Goal: Understand process/instructions: Learn how to perform a task or action

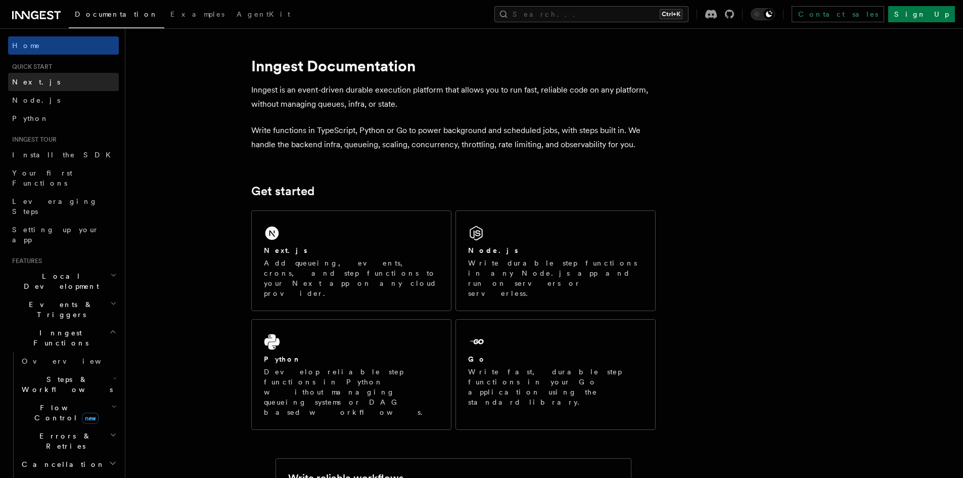
click at [55, 75] on link "Next.js" at bounding box center [63, 82] width 111 height 18
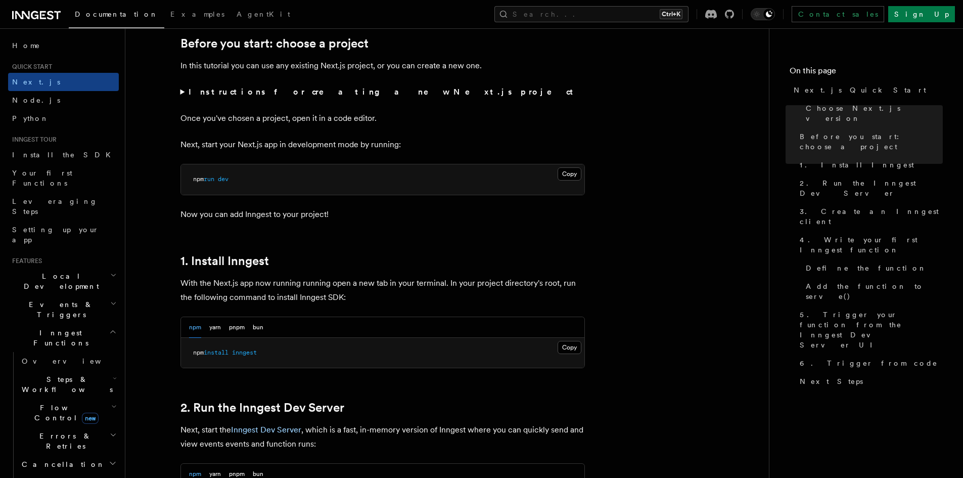
scroll to position [354, 0]
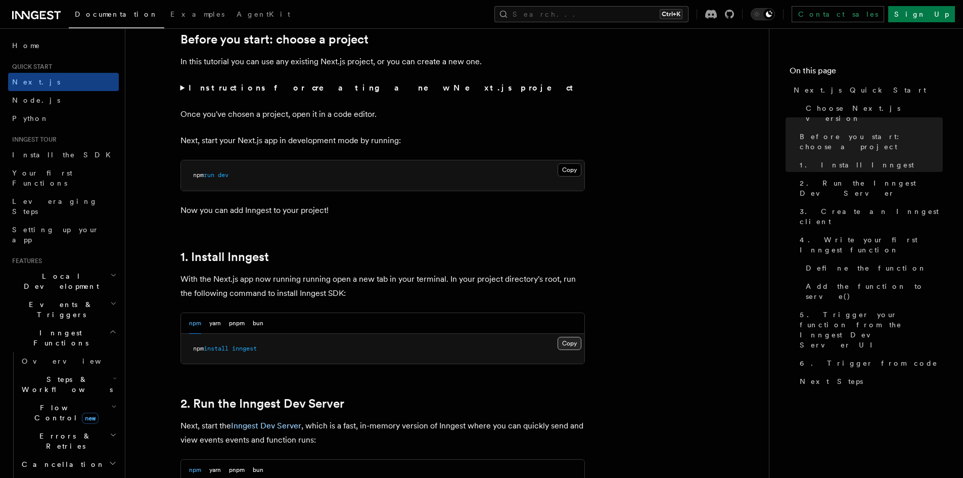
click at [568, 341] on button "Copy Copied" at bounding box center [570, 343] width 24 height 13
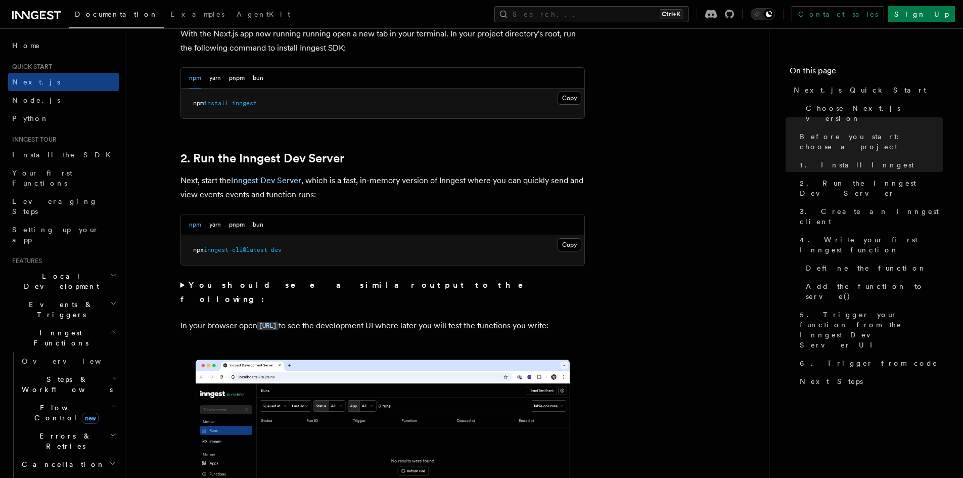
scroll to position [607, 0]
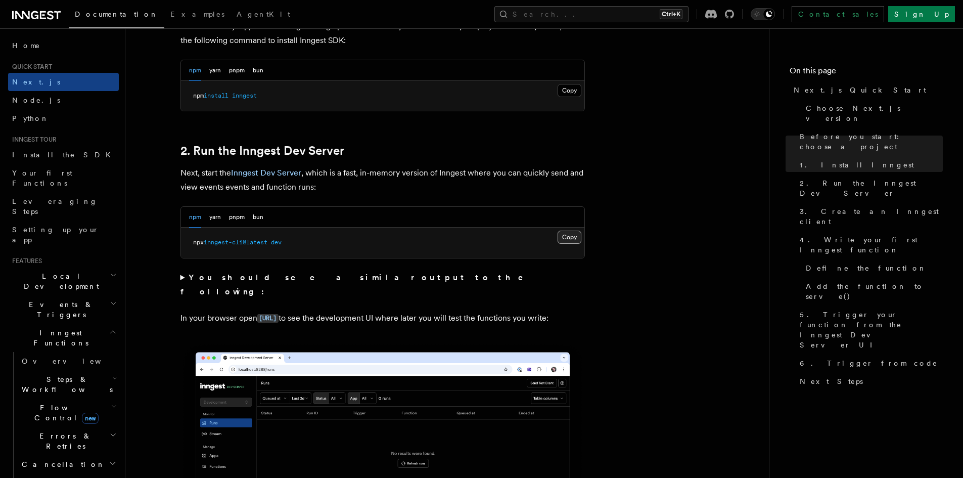
click at [574, 237] on button "Copy Copied" at bounding box center [570, 237] width 24 height 13
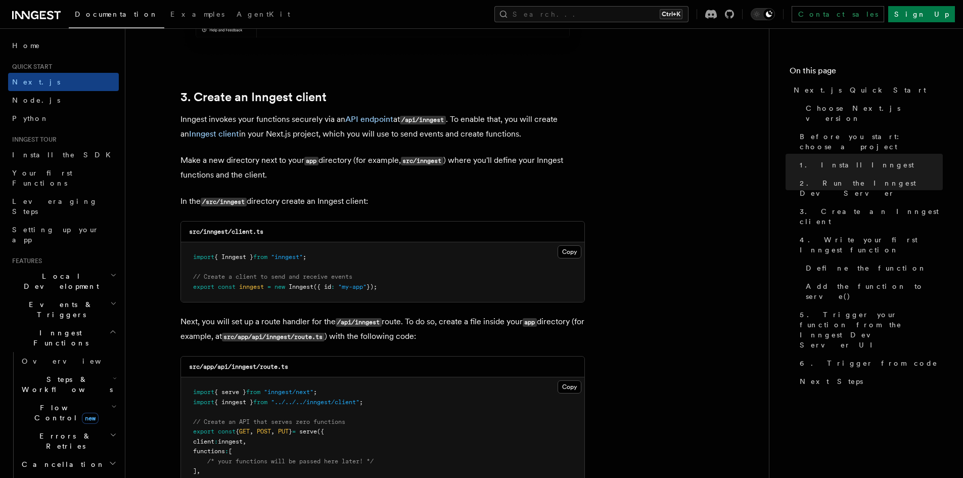
scroll to position [1163, 0]
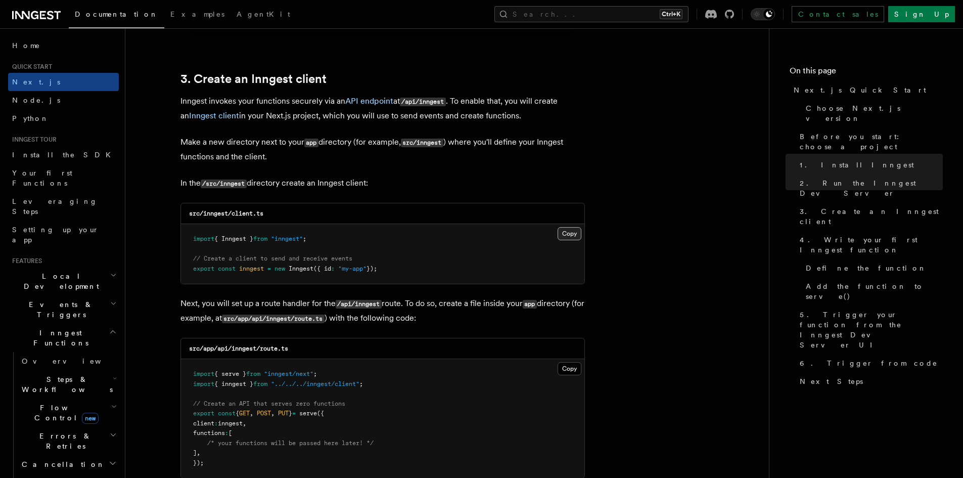
click at [573, 230] on button "Copy Copied" at bounding box center [570, 233] width 24 height 13
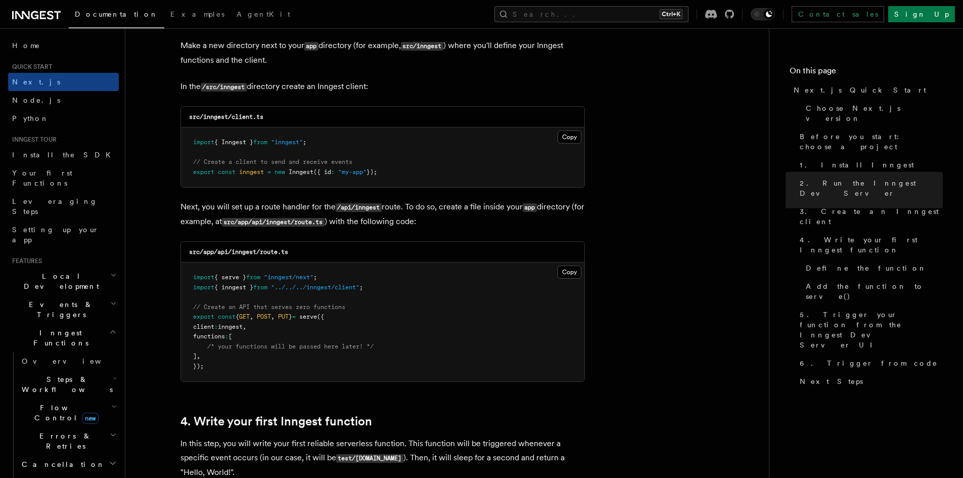
scroll to position [1264, 0]
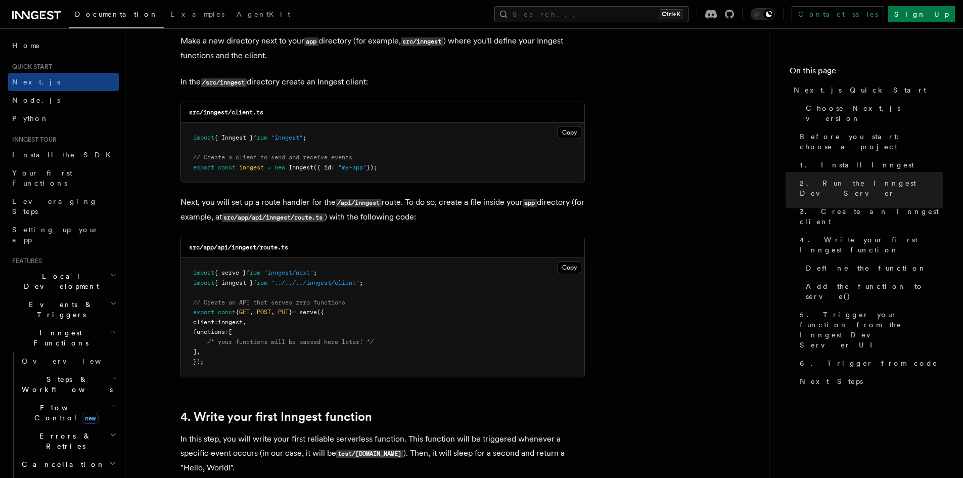
click at [575, 260] on pre "import { serve } from "inngest/next" ; import { inngest } from "../../../innges…" at bounding box center [383, 317] width 404 height 119
click at [570, 265] on button "Copy Copied" at bounding box center [570, 267] width 24 height 13
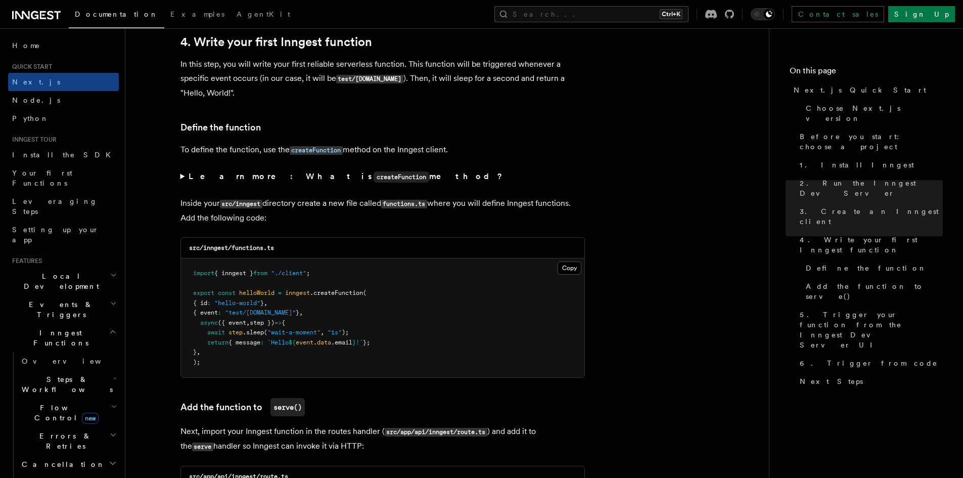
scroll to position [1669, 0]
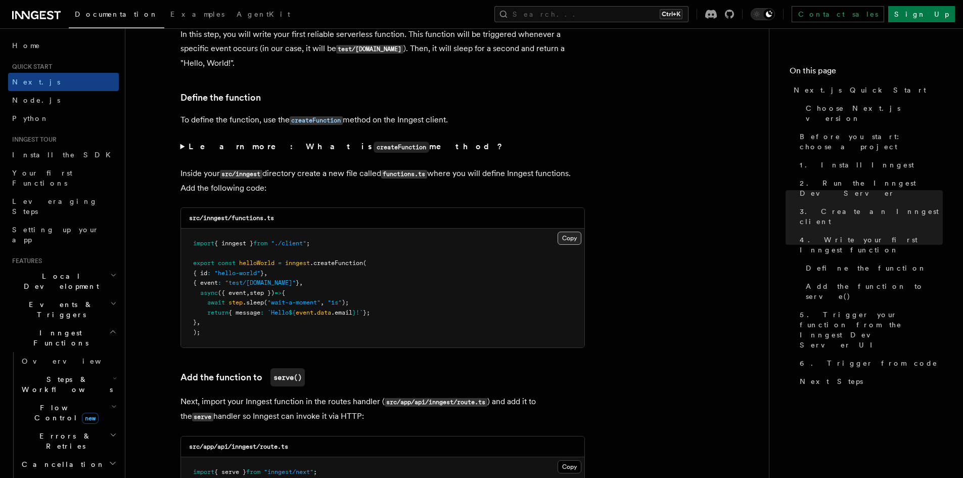
click at [564, 239] on button "Copy Copied" at bounding box center [570, 238] width 24 height 13
